Goal: Find specific page/section: Find specific page/section

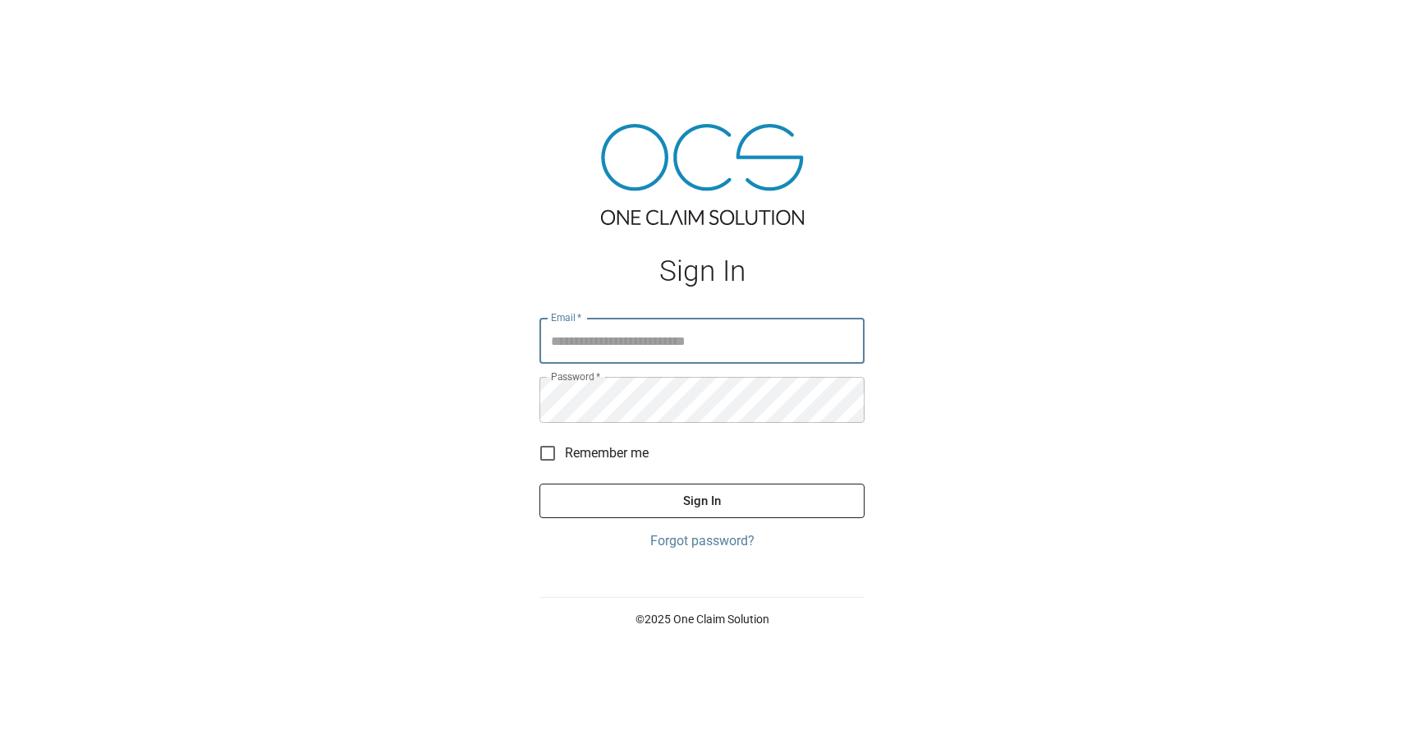
type input "**********"
click at [706, 503] on button "Sign In" at bounding box center [701, 501] width 325 height 34
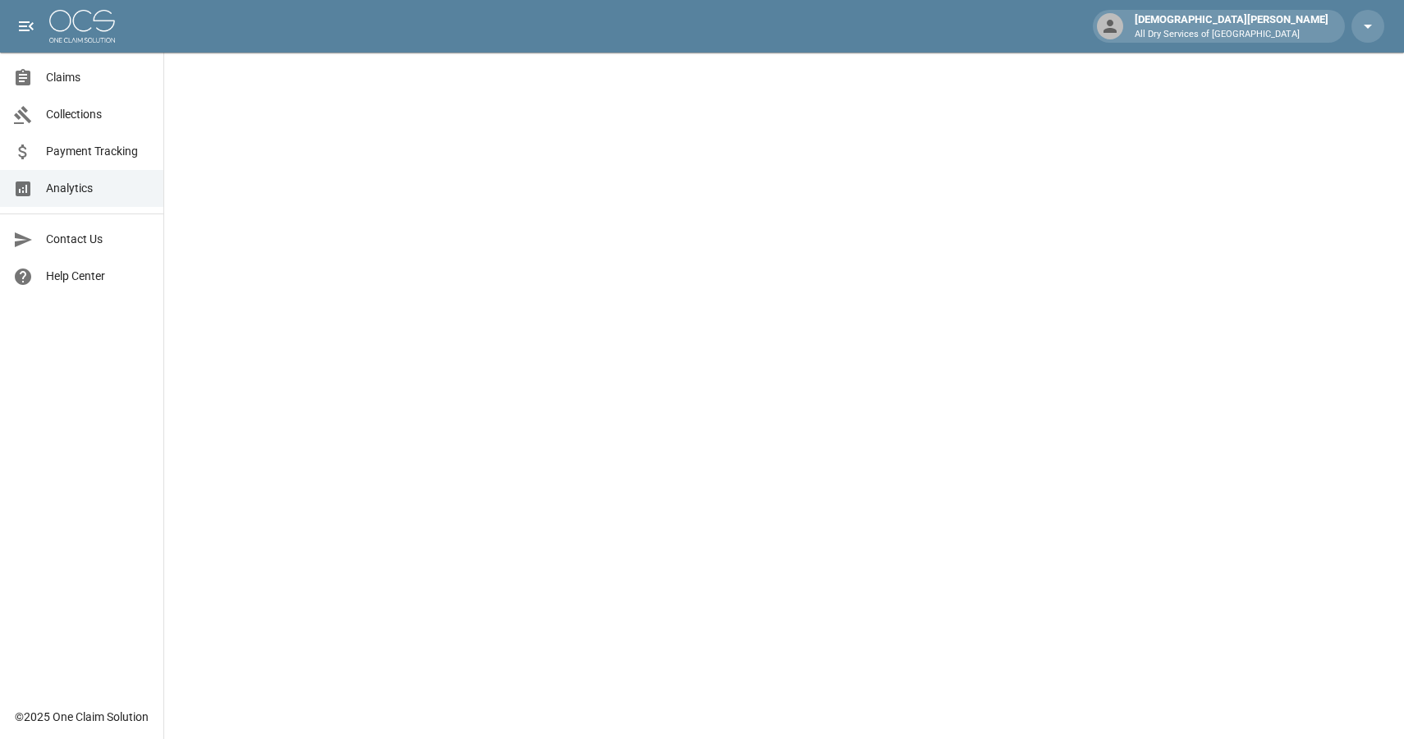
click at [54, 88] on link "Claims" at bounding box center [81, 77] width 163 height 37
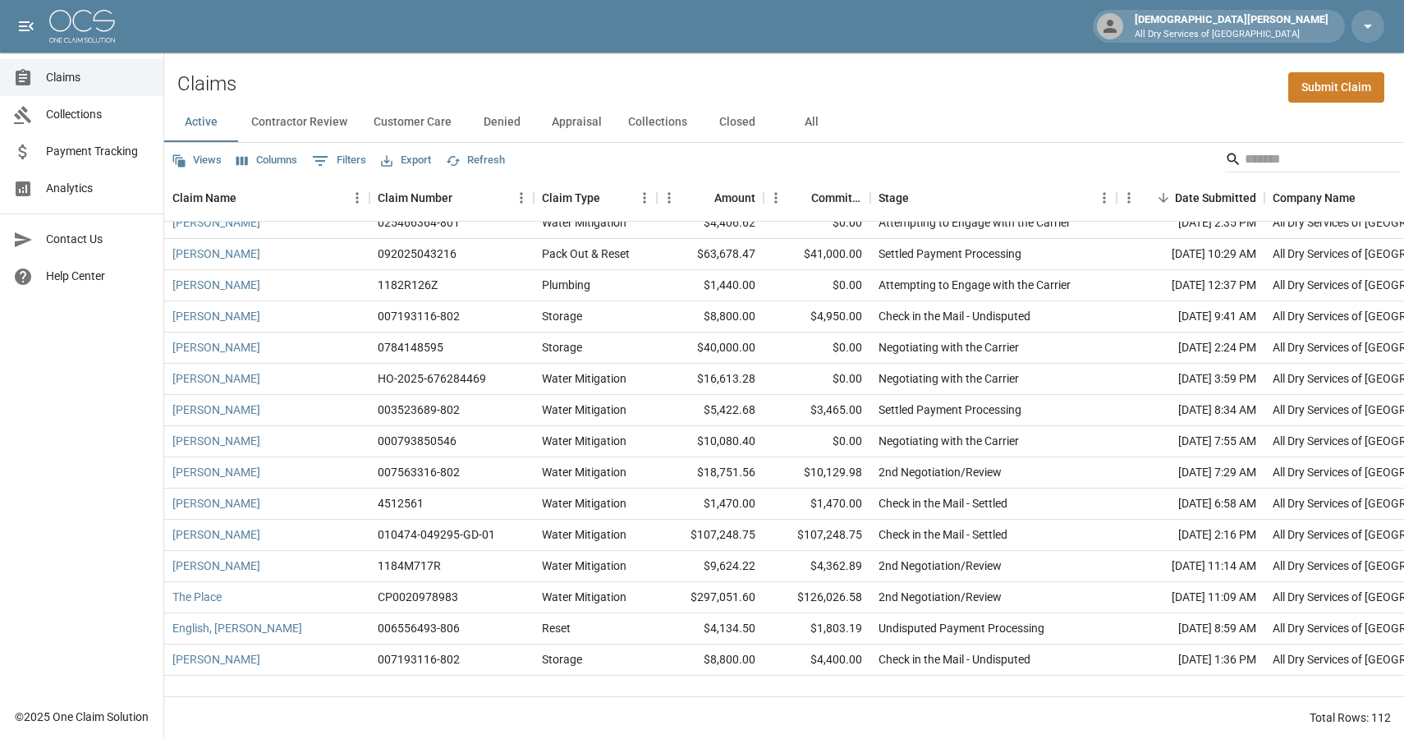
scroll to position [3020, 0]
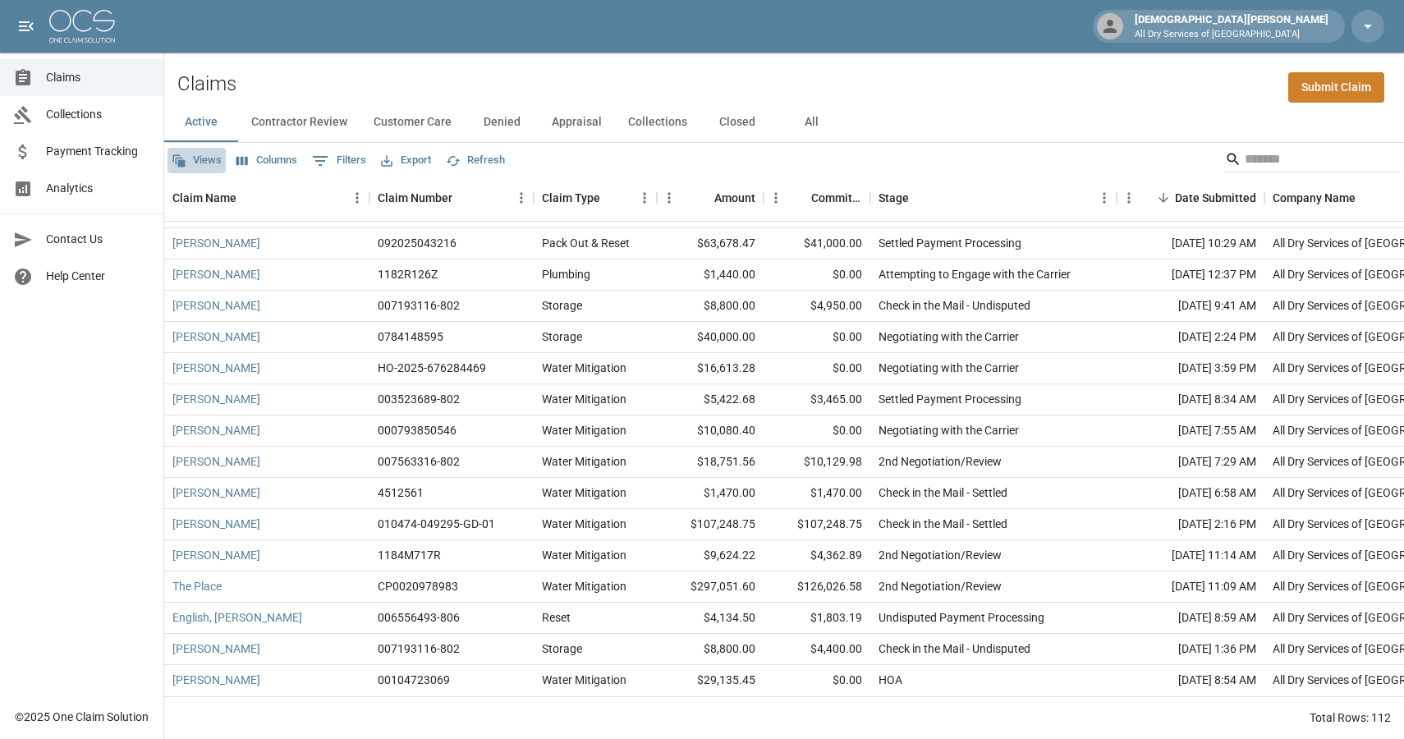
click at [195, 166] on button "Views" at bounding box center [196, 160] width 58 height 25
click at [195, 153] on div at bounding box center [702, 369] width 1404 height 739
click at [31, 17] on icon "open drawer" at bounding box center [26, 26] width 20 height 20
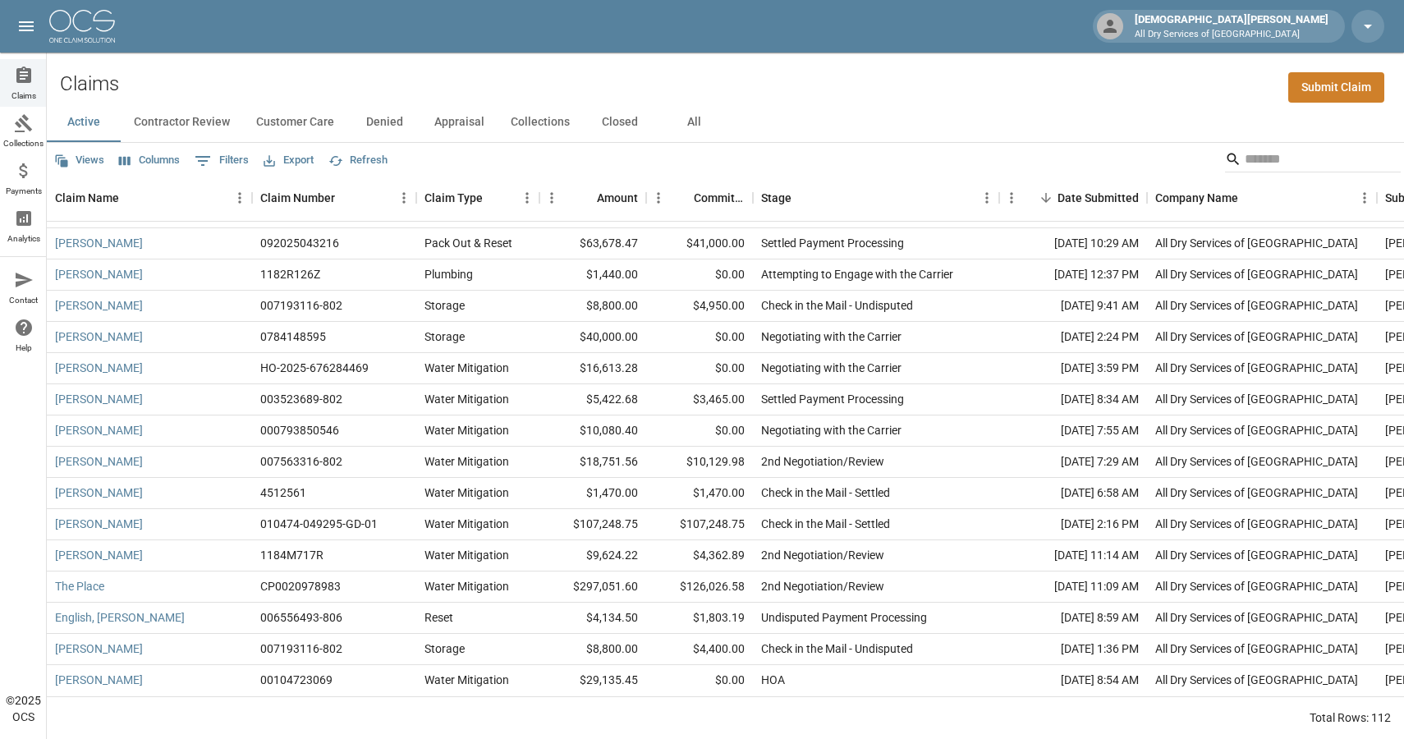
click at [31, 17] on icon "open drawer" at bounding box center [26, 26] width 20 height 20
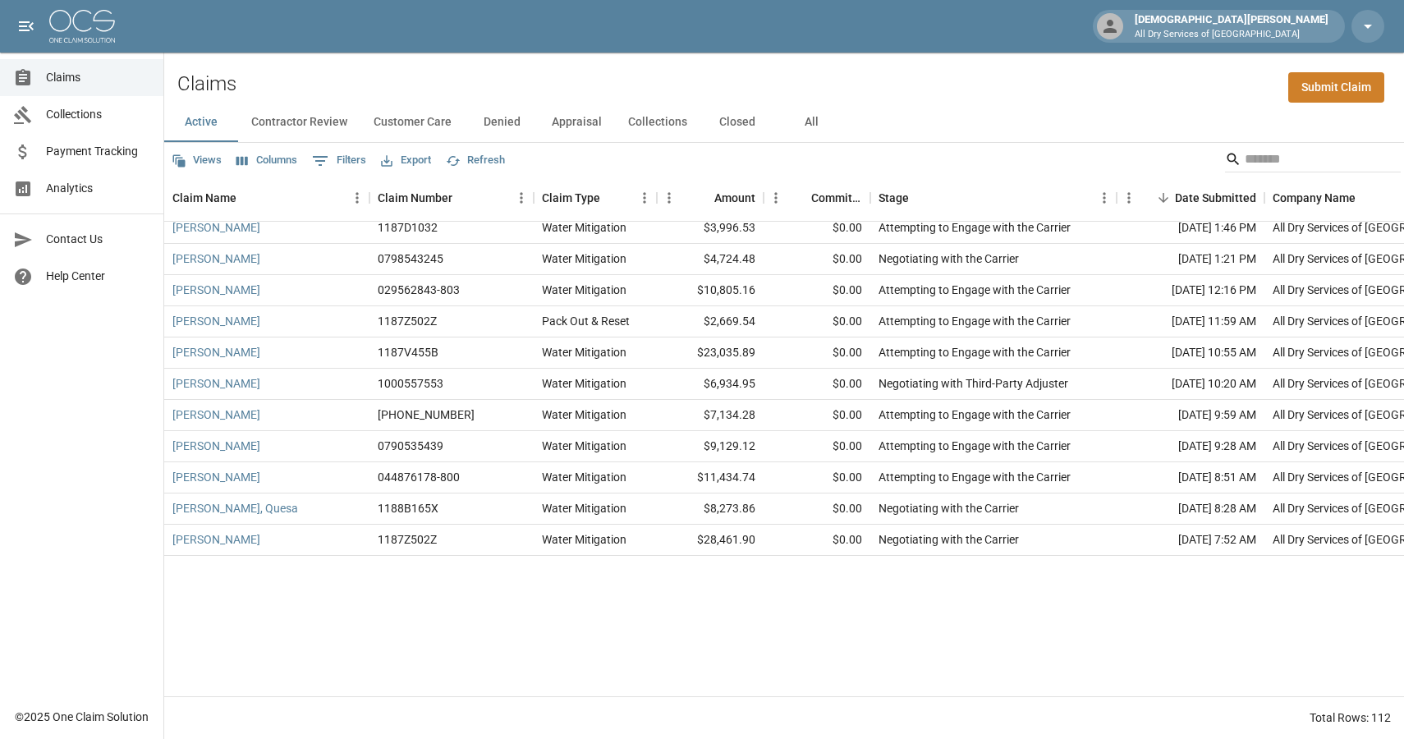
scroll to position [0, 0]
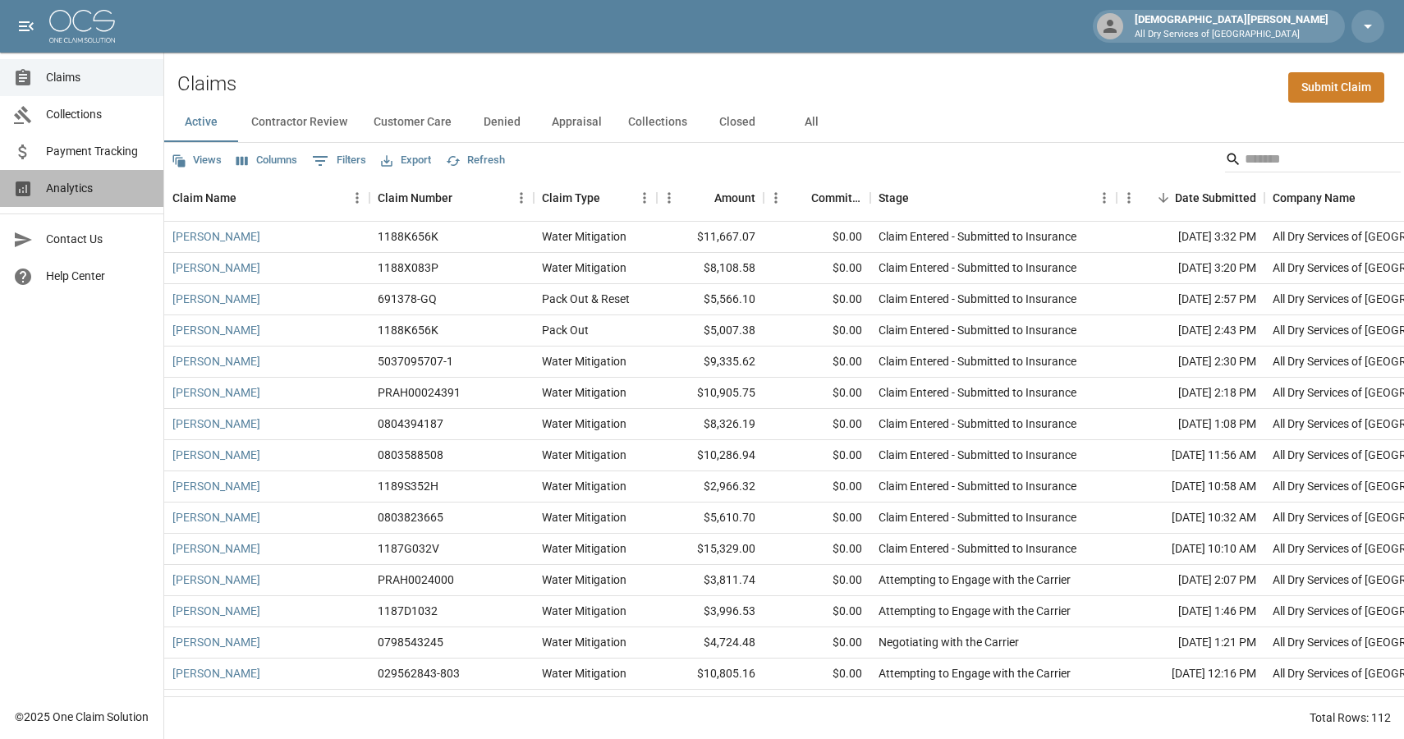
click at [53, 194] on span "Analytics" at bounding box center [98, 188] width 104 height 17
